Goal: Check status: Check status

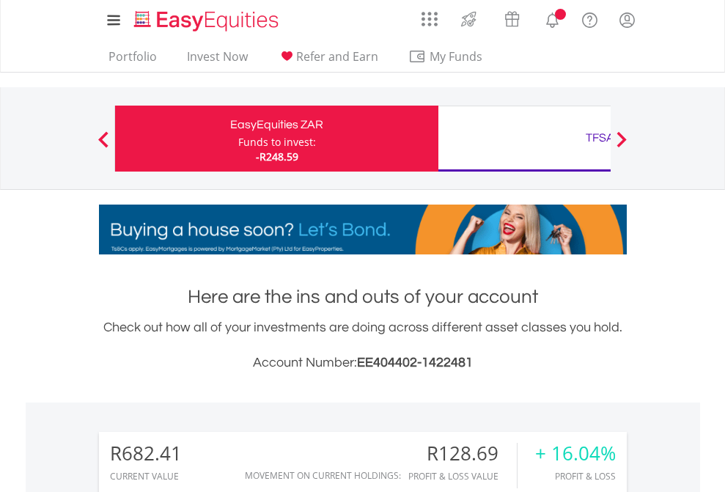
scroll to position [141, 230]
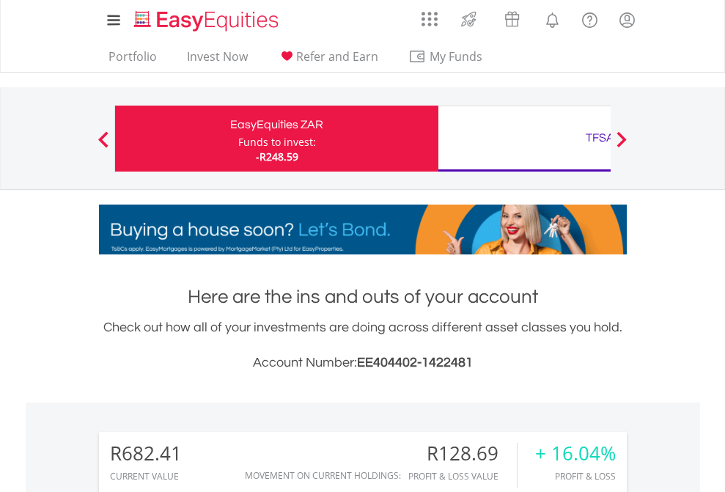
click at [238, 139] on div "Funds to invest:" at bounding box center [277, 142] width 78 height 15
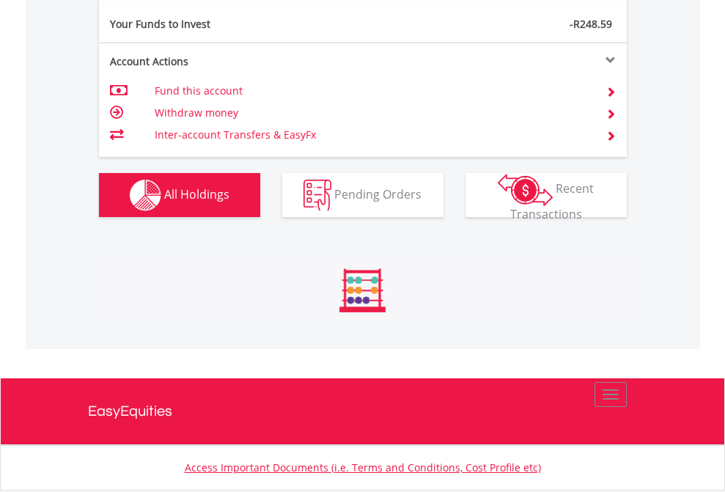
scroll to position [141, 230]
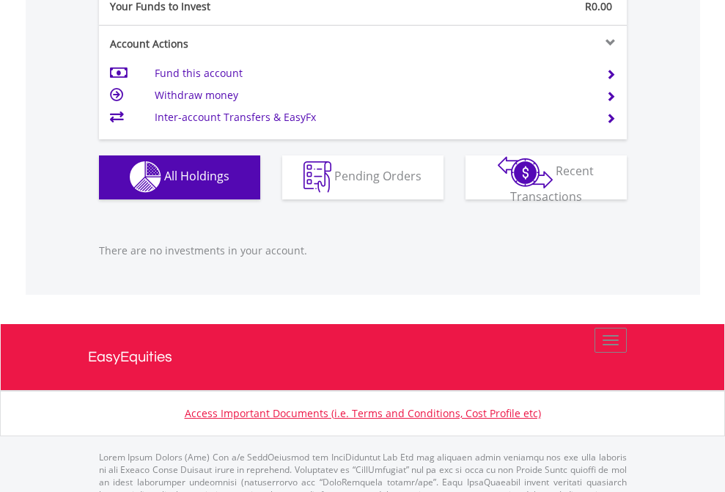
scroll to position [1452, 0]
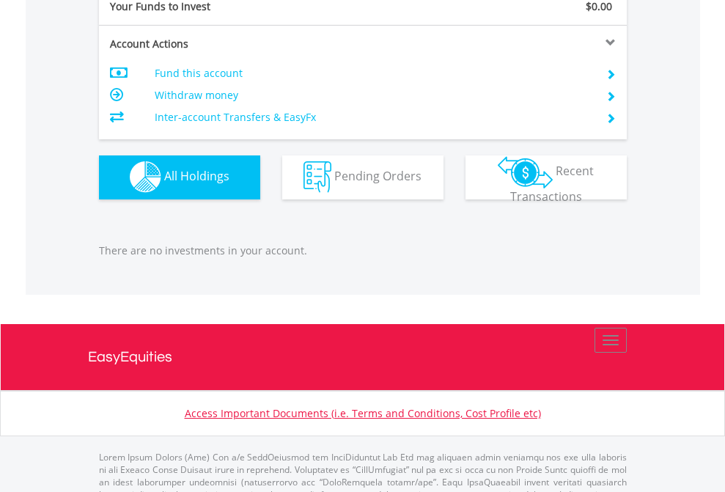
scroll to position [1452, 0]
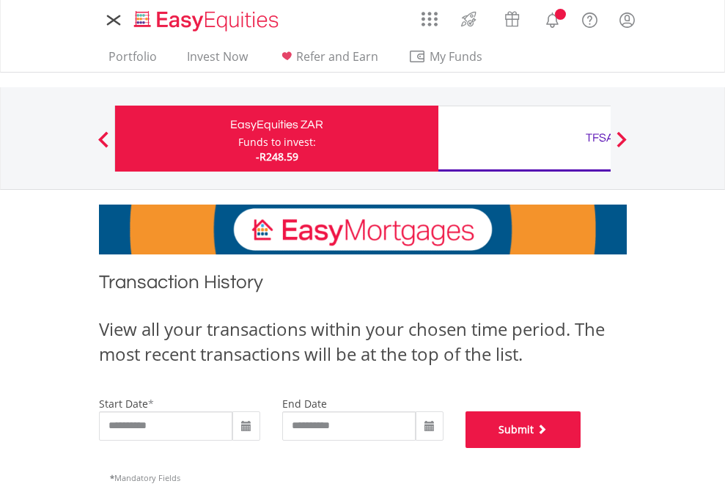
click at [582, 448] on button "Submit" at bounding box center [524, 430] width 116 height 37
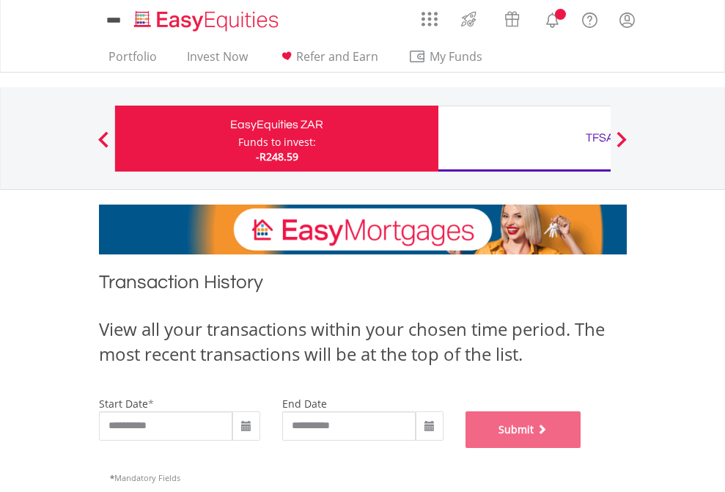
scroll to position [595, 0]
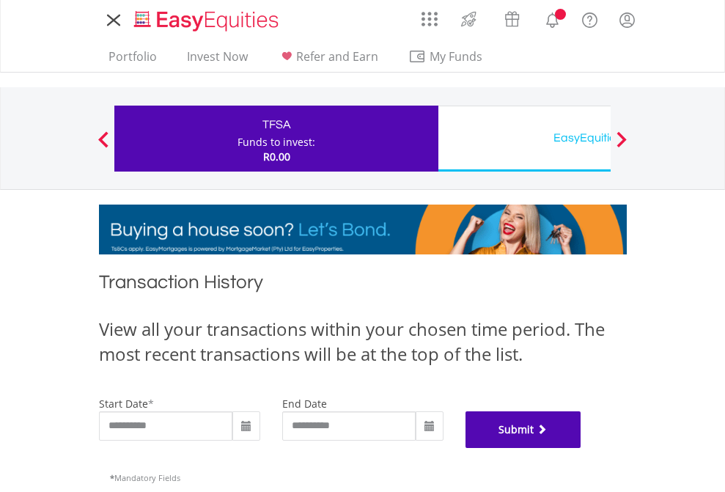
click at [582, 448] on button "Submit" at bounding box center [524, 430] width 116 height 37
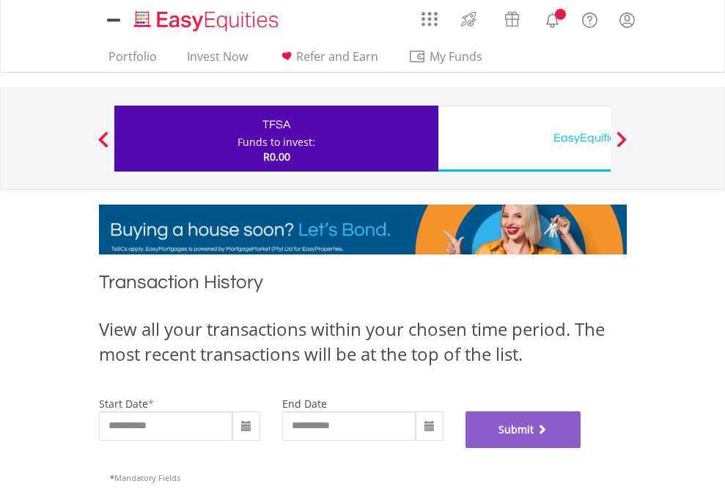
scroll to position [595, 0]
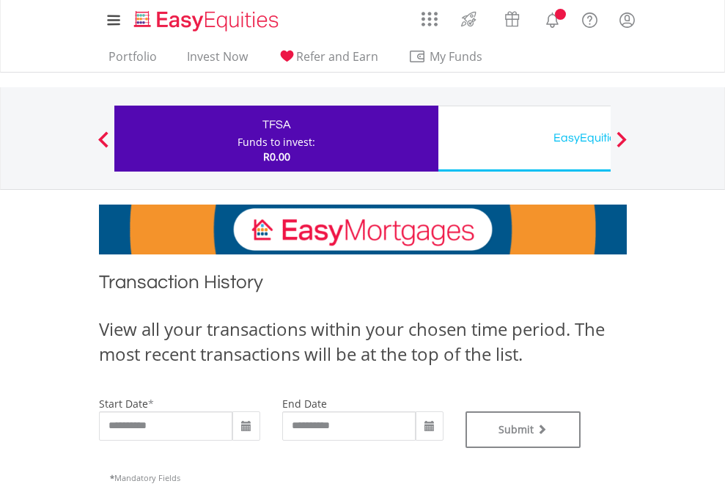
click at [524, 139] on div "EasyEquities USD" at bounding box center [600, 138] width 306 height 21
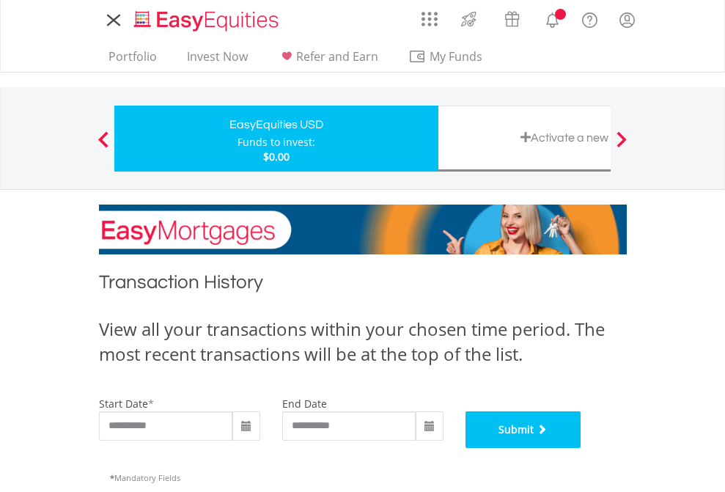
click at [582, 448] on button "Submit" at bounding box center [524, 430] width 116 height 37
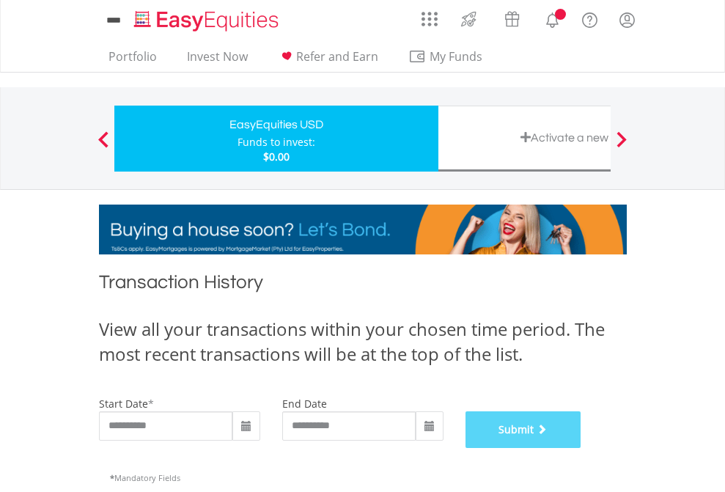
scroll to position [595, 0]
